Goal: Task Accomplishment & Management: Complete application form

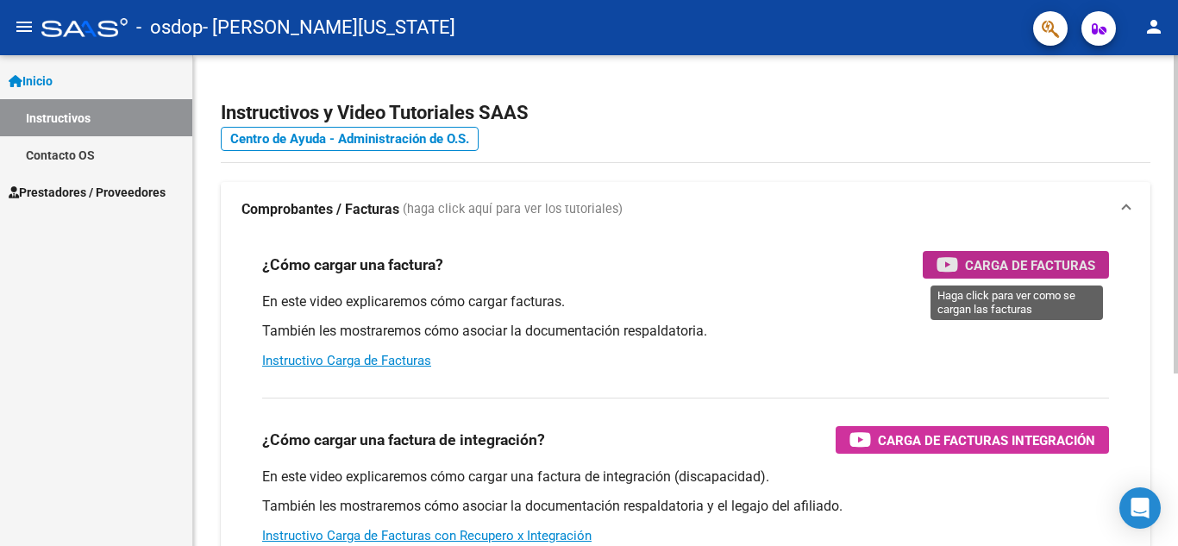
click at [1011, 265] on span "Carga de Facturas" at bounding box center [1030, 265] width 130 height 22
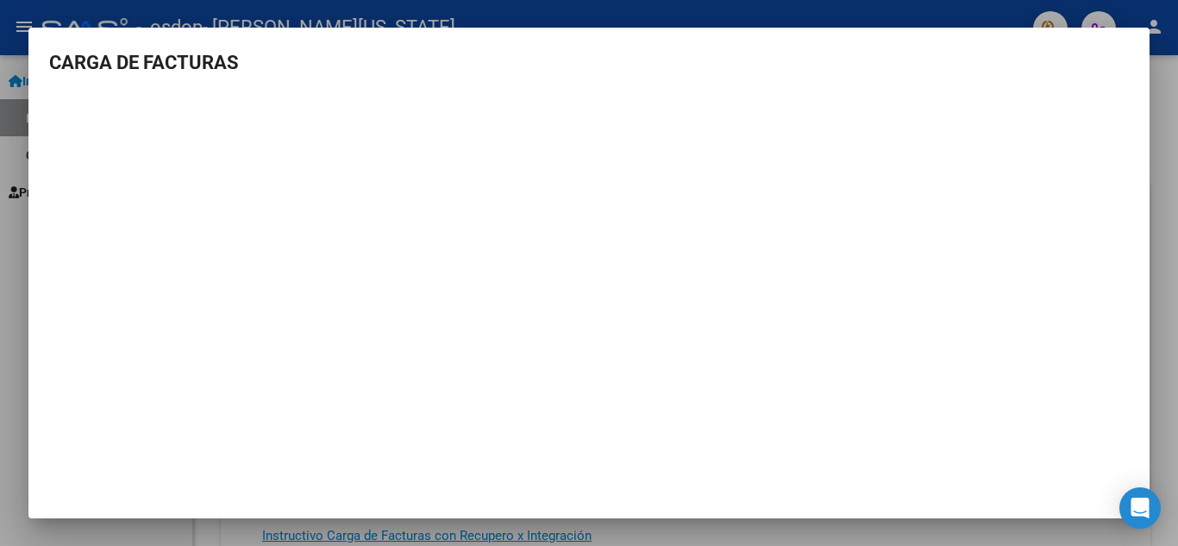
click at [467, 47] on mat-dialog-container "CARGA DE FACTURAS" at bounding box center [588, 273] width 1121 height 491
click at [1167, 91] on div at bounding box center [589, 273] width 1178 height 546
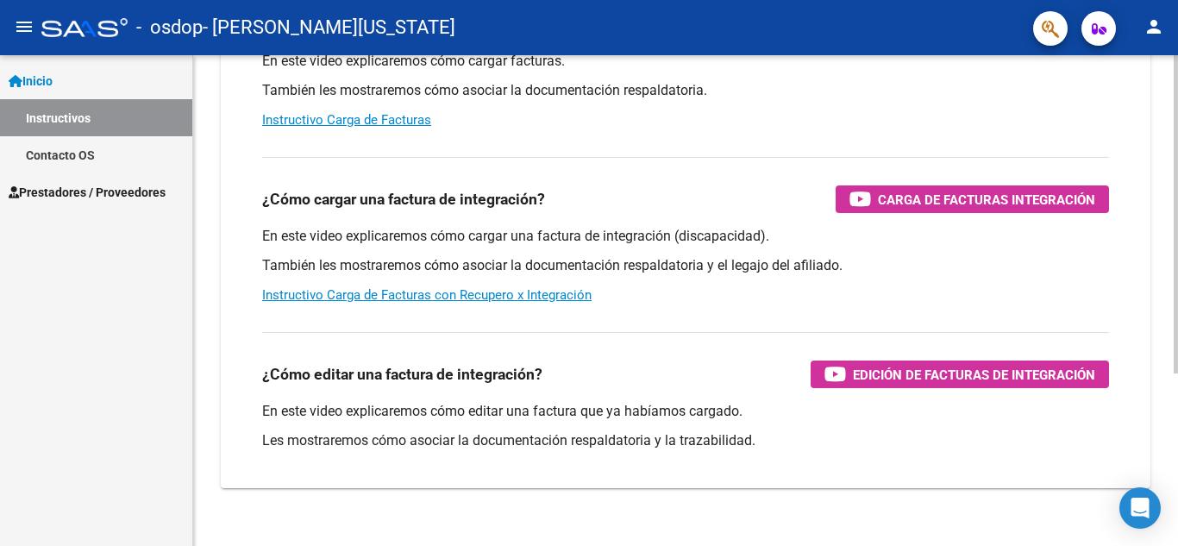
scroll to position [259, 0]
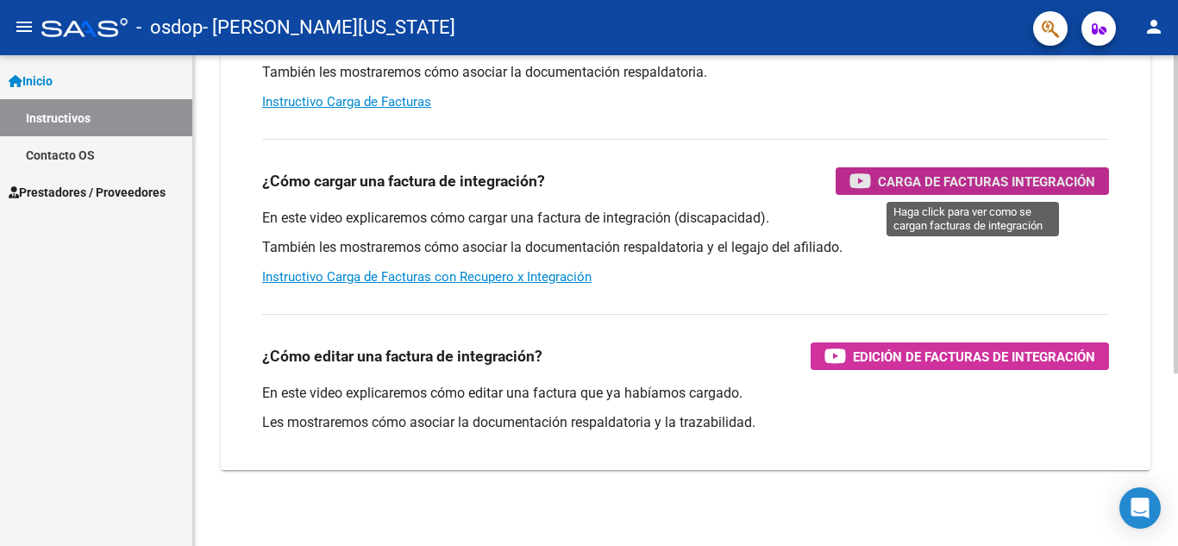
click at [929, 183] on span "Carga de Facturas Integración" at bounding box center [986, 182] width 217 height 22
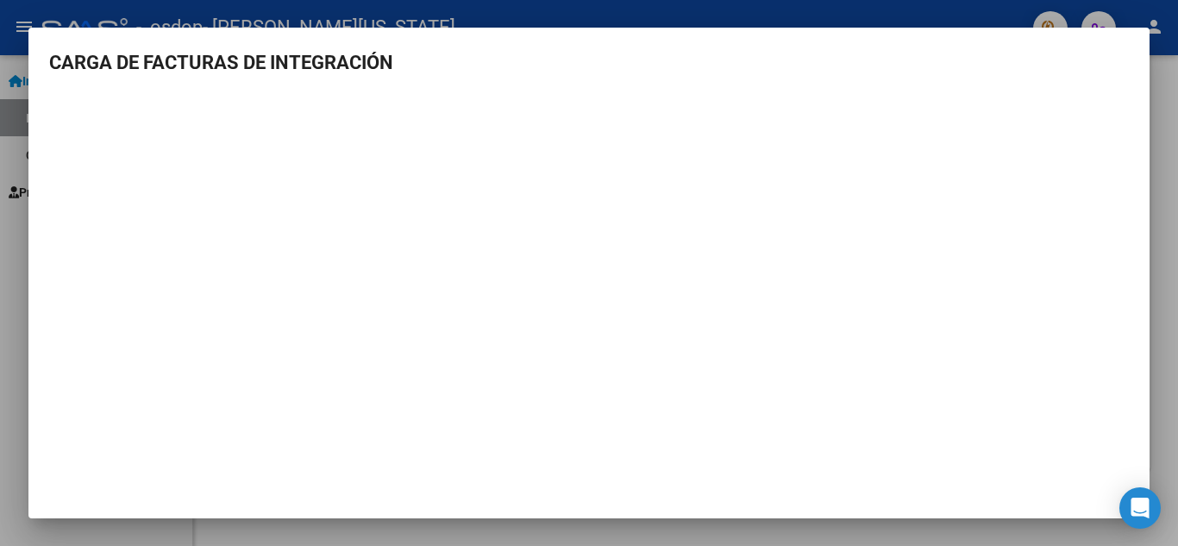
click at [1163, 135] on div at bounding box center [589, 273] width 1178 height 546
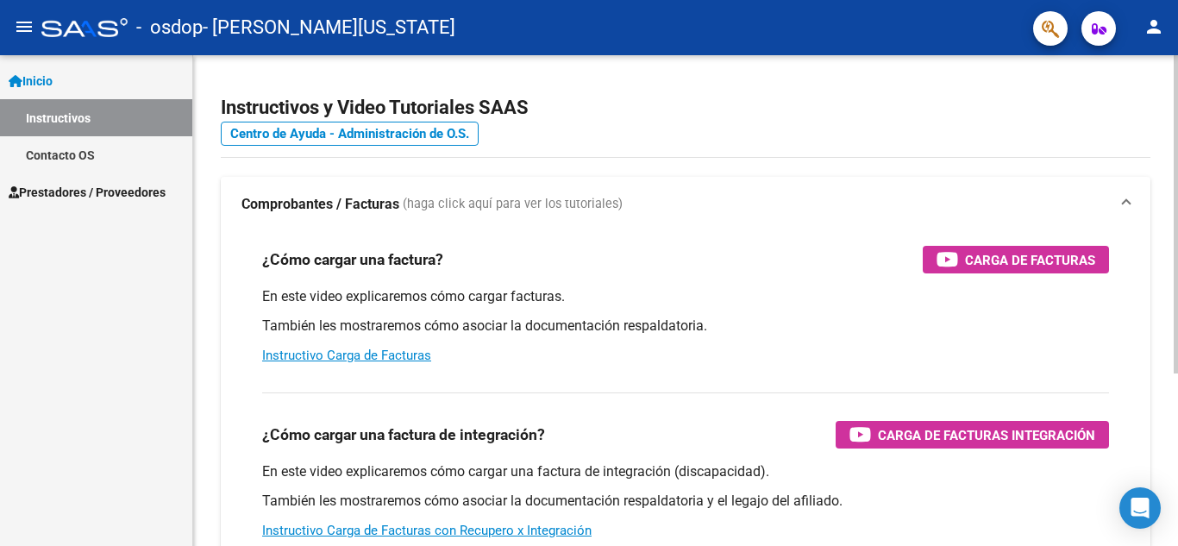
scroll to position [0, 0]
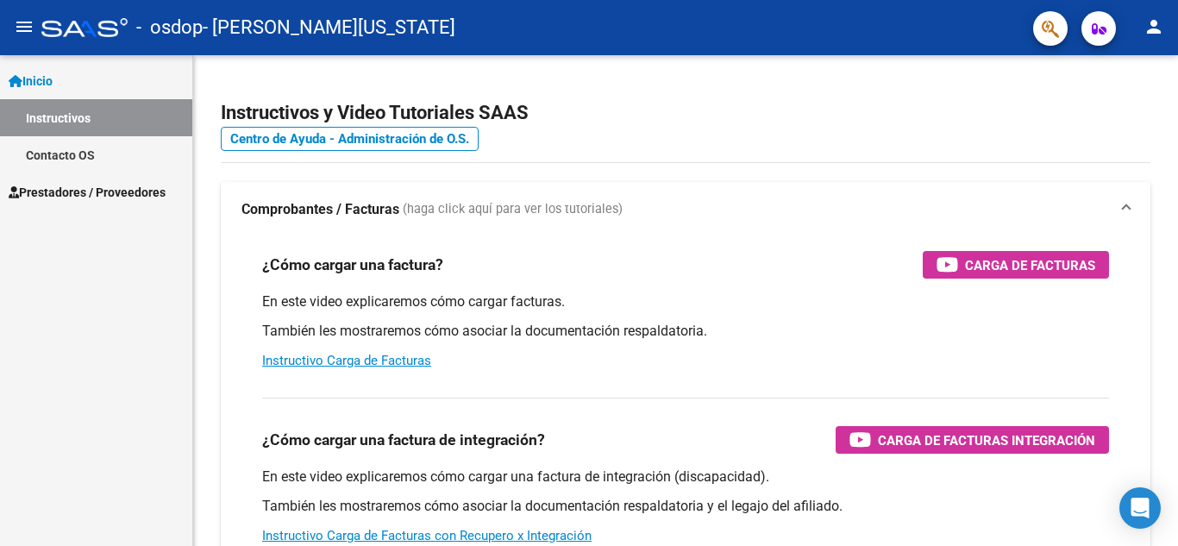
click at [153, 187] on span "Prestadores / Proveedores" at bounding box center [87, 192] width 157 height 19
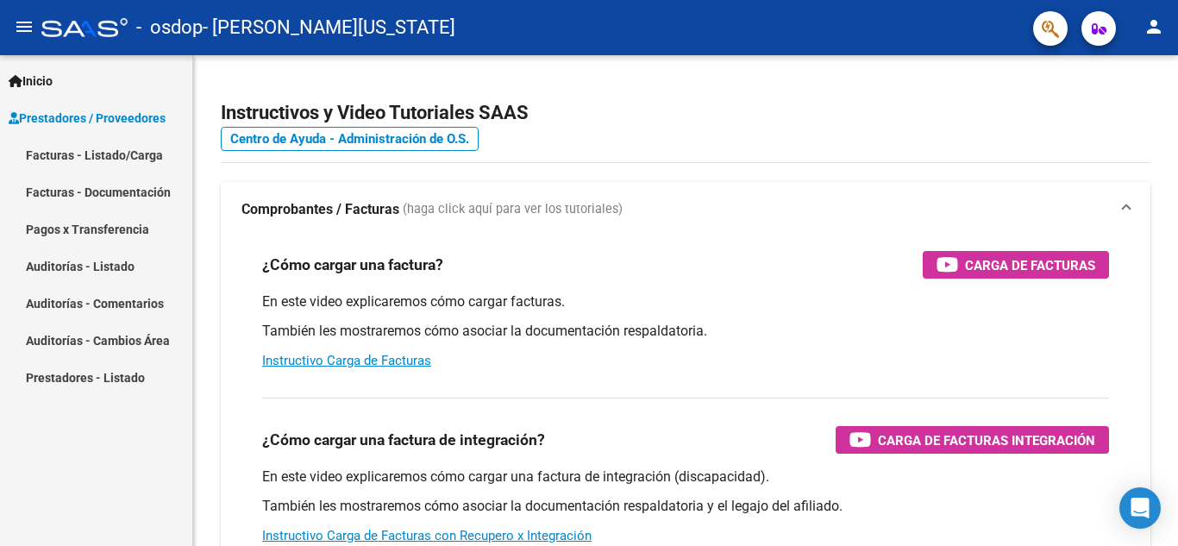
click at [78, 153] on link "Facturas - Listado/Carga" at bounding box center [96, 154] width 192 height 37
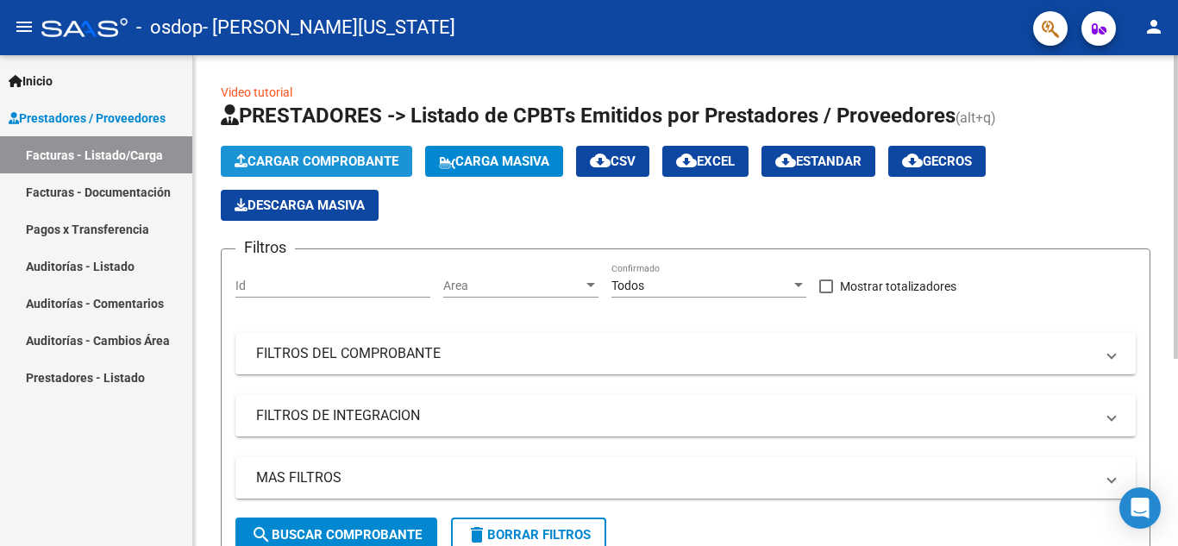
click at [320, 155] on span "Cargar Comprobante" at bounding box center [317, 161] width 164 height 16
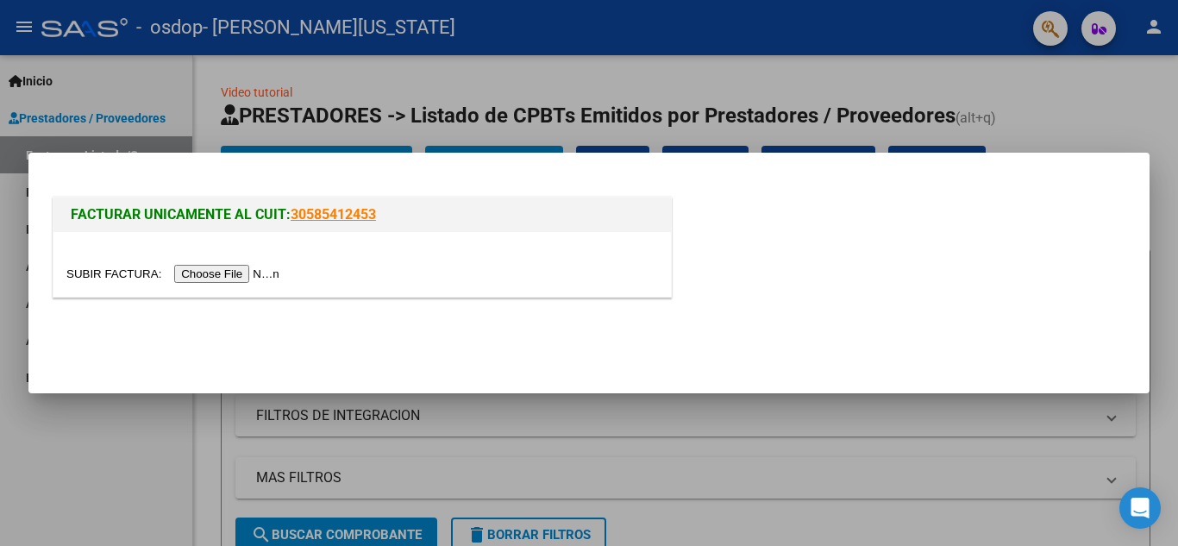
click at [1074, 117] on div at bounding box center [589, 273] width 1178 height 546
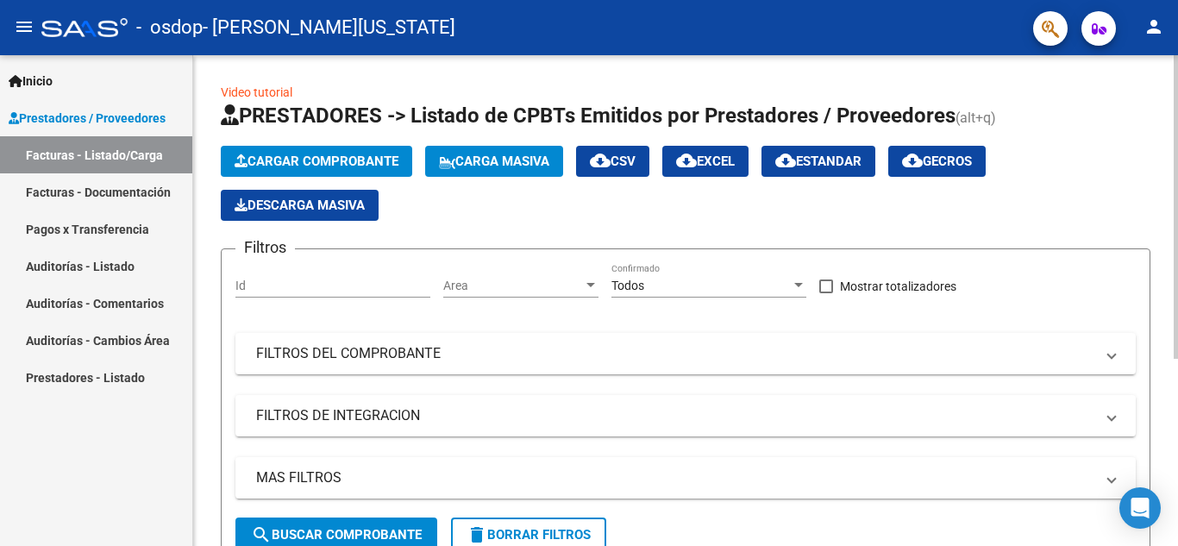
click at [361, 160] on span "Cargar Comprobante" at bounding box center [317, 161] width 164 height 16
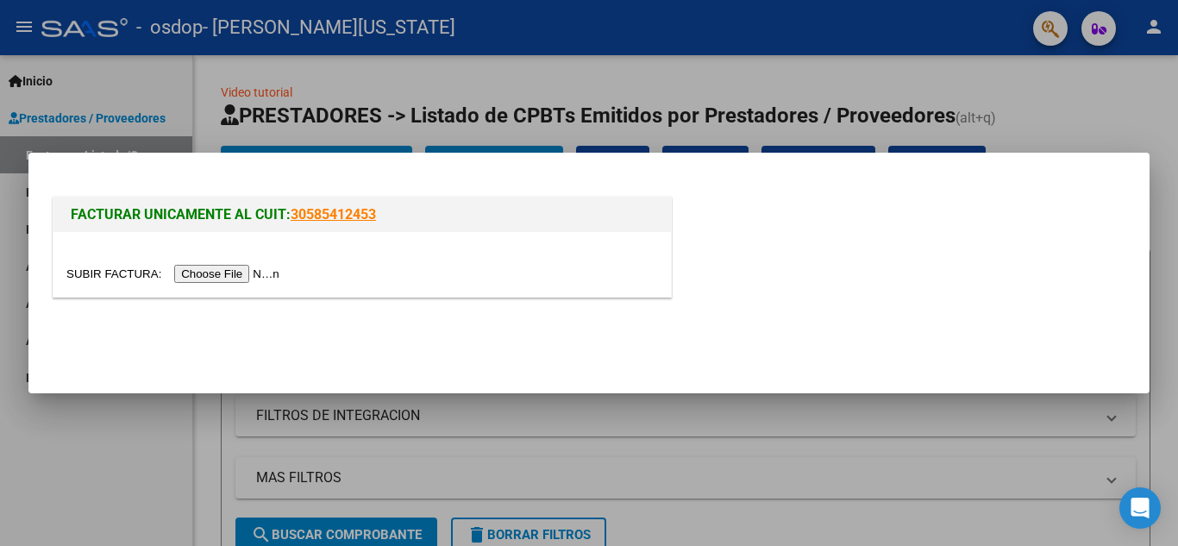
click at [253, 272] on input "file" at bounding box center [175, 274] width 218 height 18
drag, startPoint x: 1125, startPoint y: 113, endPoint x: 1067, endPoint y: 131, distance: 61.4
click at [1124, 113] on div at bounding box center [589, 273] width 1178 height 546
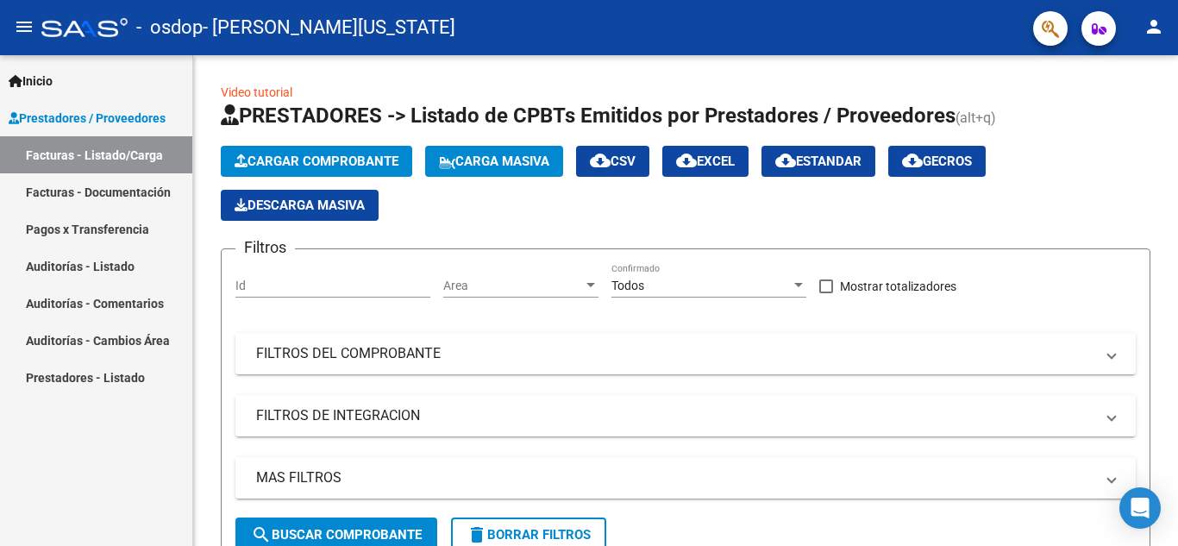
click at [166, 116] on span "Prestadores / Proveedores" at bounding box center [87, 118] width 157 height 19
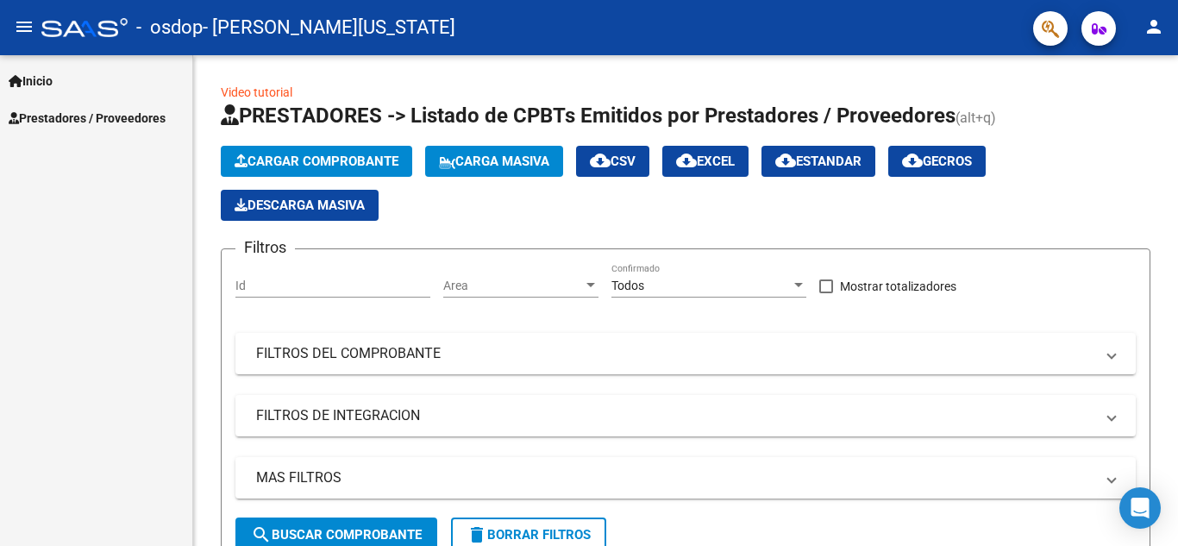
click at [166, 116] on span "Prestadores / Proveedores" at bounding box center [87, 118] width 157 height 19
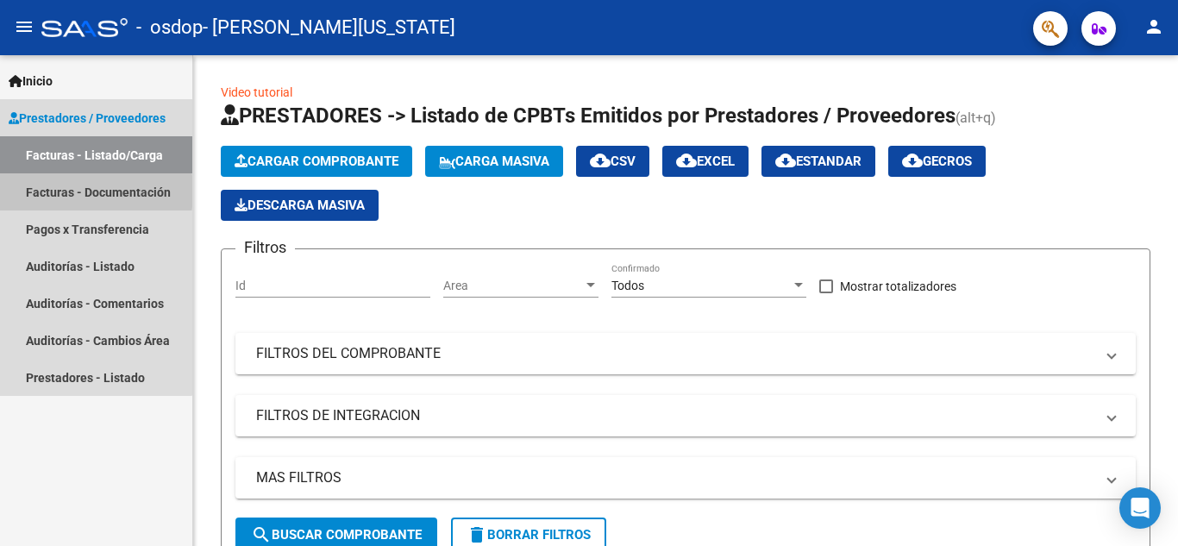
click at [43, 191] on link "Facturas - Documentación" at bounding box center [96, 191] width 192 height 37
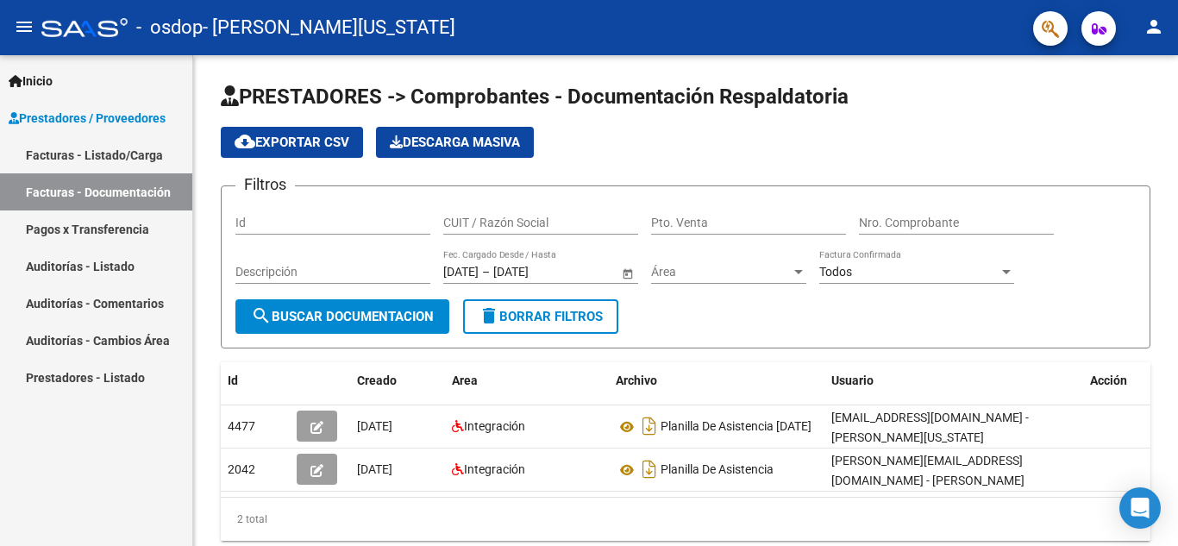
click at [81, 159] on link "Facturas - Listado/Carga" at bounding box center [96, 154] width 192 height 37
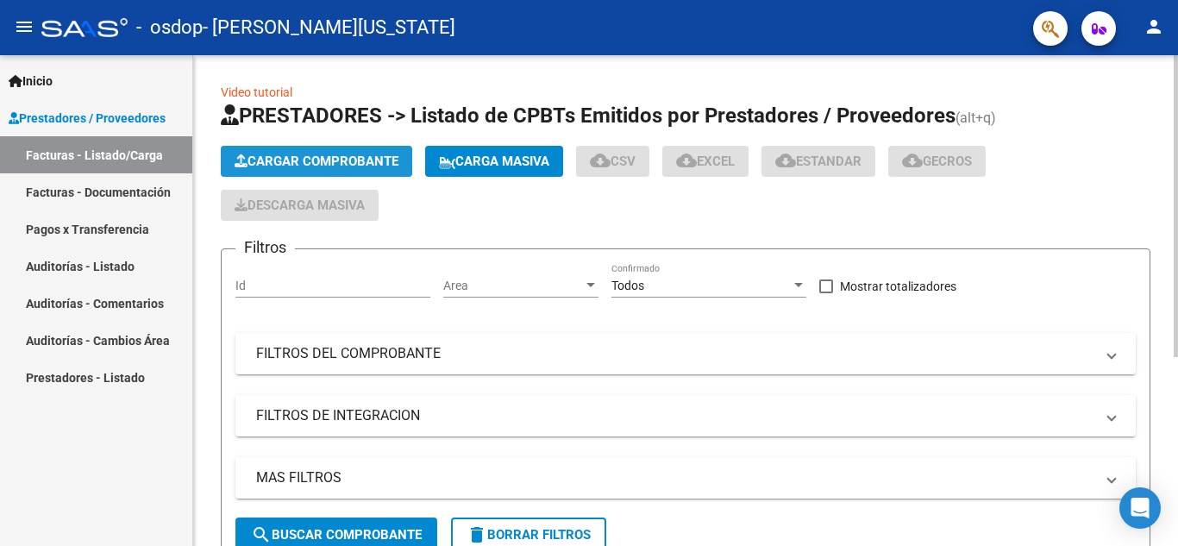
click at [349, 151] on button "Cargar Comprobante" at bounding box center [316, 161] width 191 height 31
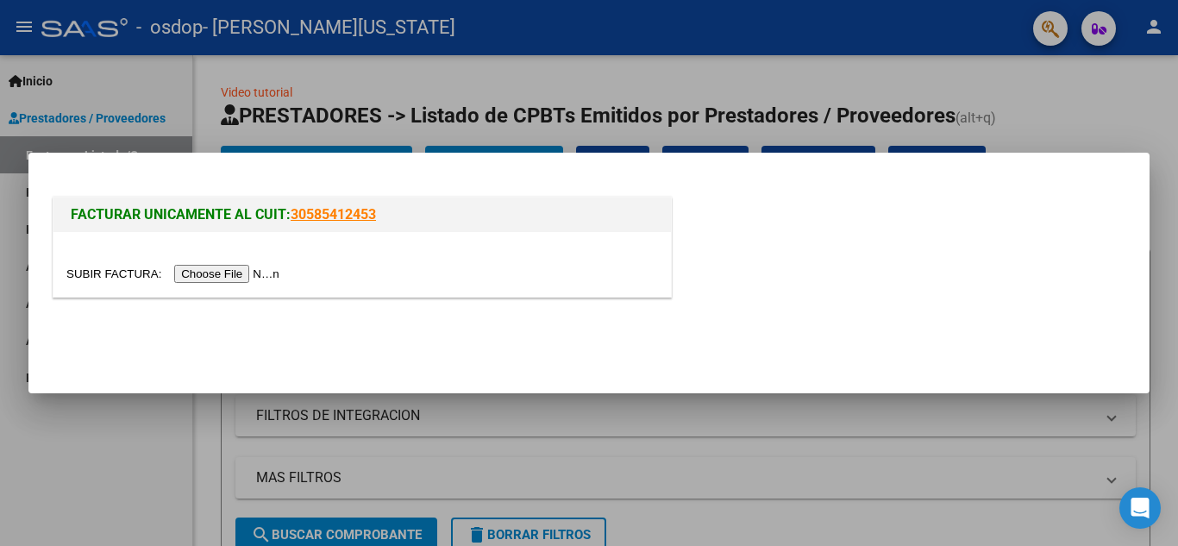
click at [241, 271] on input "file" at bounding box center [175, 274] width 218 height 18
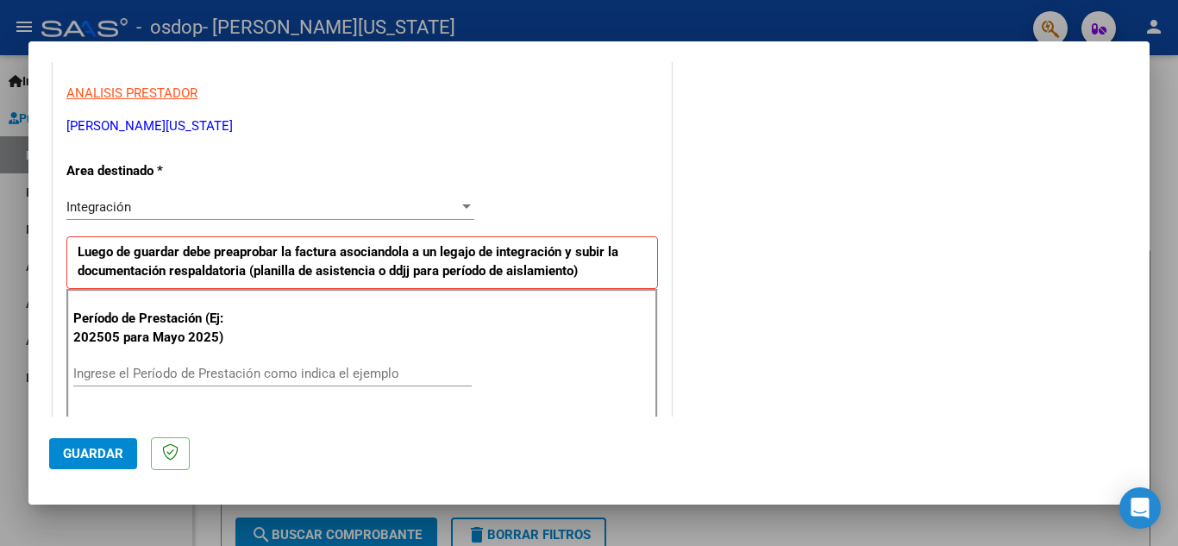
scroll to position [345, 0]
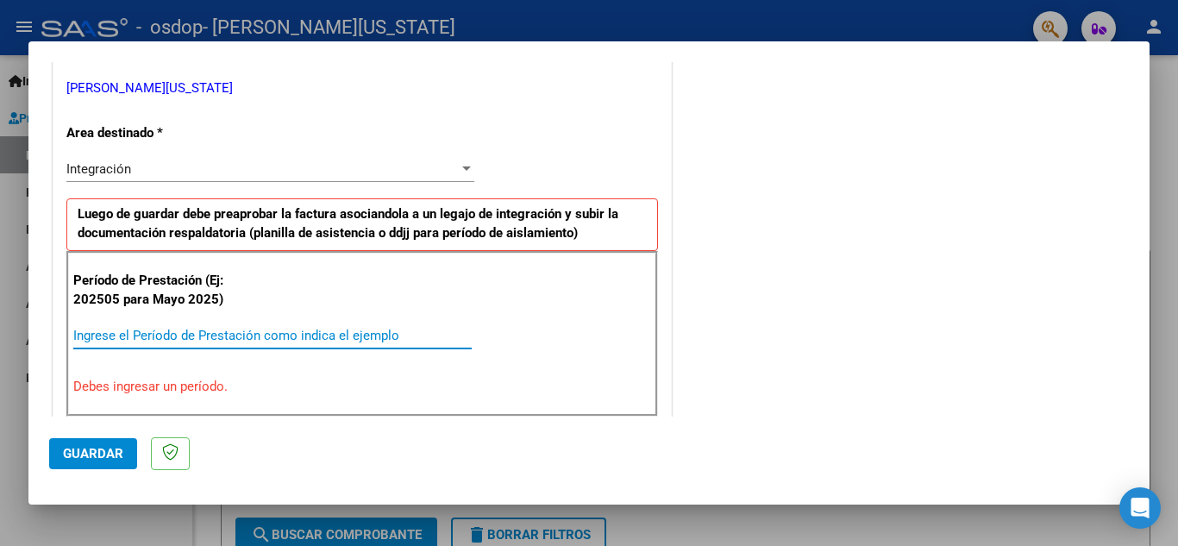
click at [191, 335] on input "Ingrese el Período de Prestación como indica el ejemplo" at bounding box center [272, 336] width 398 height 16
type input "202509"
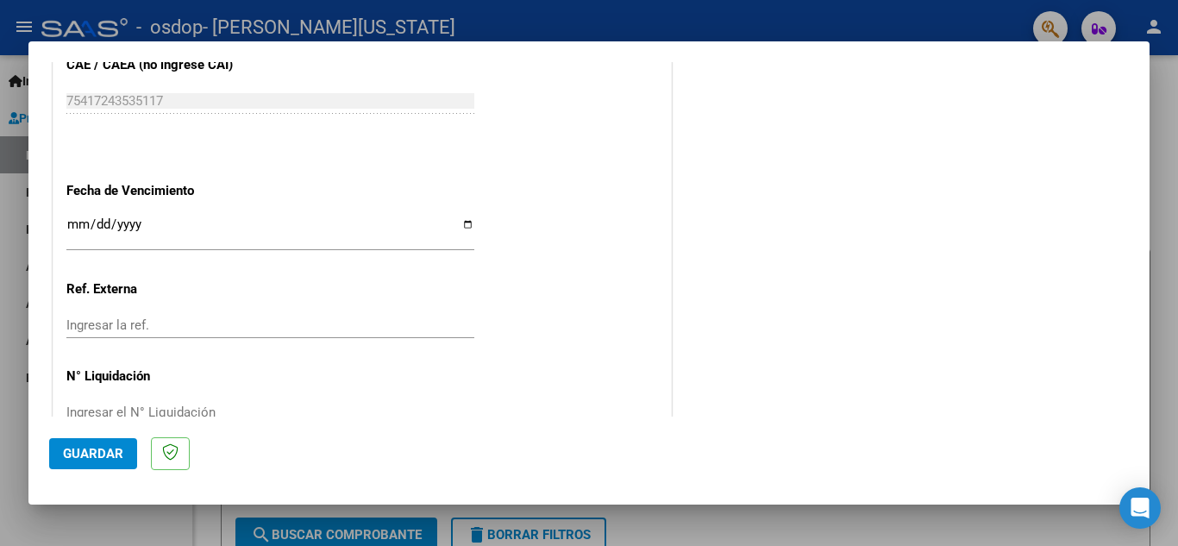
scroll to position [1143, 0]
